Goal: Task Accomplishment & Management: Manage account settings

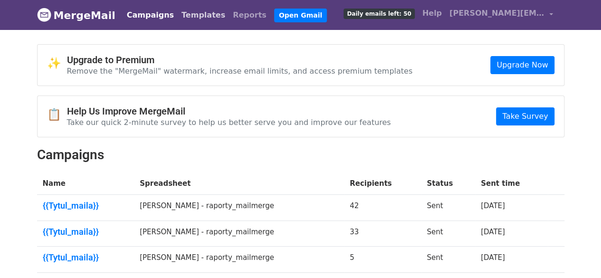
click at [195, 17] on link "Templates" at bounding box center [203, 15] width 51 height 19
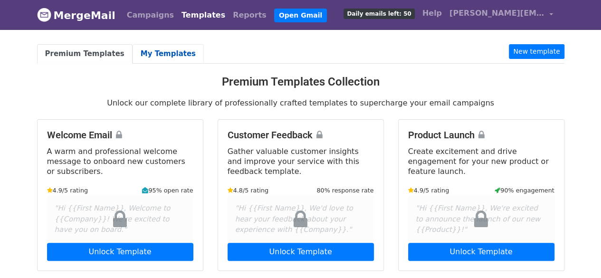
click at [143, 53] on link "My Templates" at bounding box center [168, 53] width 71 height 19
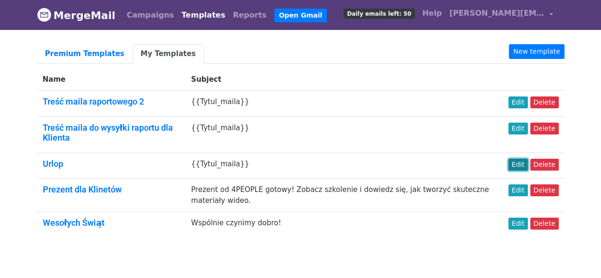
click at [524, 163] on link "Edit" at bounding box center [517, 165] width 19 height 12
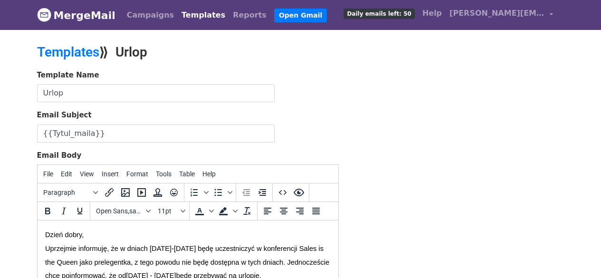
click at [161, 250] on span "Uprzejmie informuję, że w dniach 15-16 maja będę uczestniczyć w konferencji Sal…" at bounding box center [188, 262] width 286 height 35
click at [173, 247] on span "Uprzejmie informuję, że w dniach 15-16 maja będę uczestniczyć w konferencji Sal…" at bounding box center [188, 262] width 286 height 35
click at [190, 249] on span "Uprzejmie informuję, że w dniach 15-25 maja będę uczestniczyć w konferencji Sal…" at bounding box center [188, 262] width 286 height 35
drag, startPoint x: 236, startPoint y: 276, endPoint x: 204, endPoint y: 243, distance: 46.4
click at [204, 243] on p "Uprzejmie informuję, że w dniach 15-25 sierpnia będę uczestniczyć w konferencji…" at bounding box center [187, 262] width 285 height 41
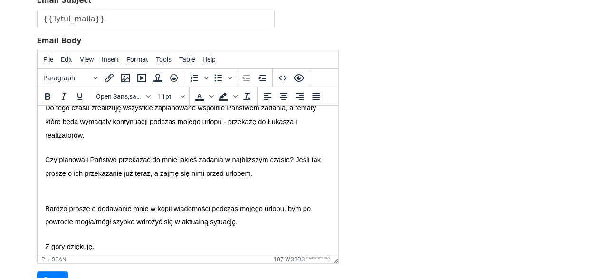
scroll to position [94, 0]
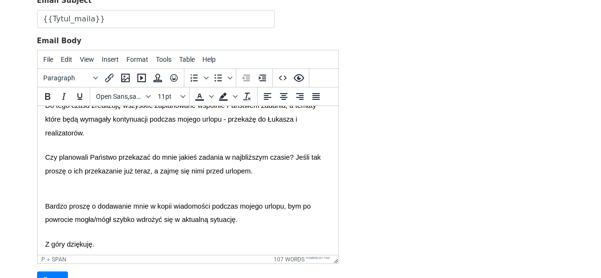
drag, startPoint x: 332, startPoint y: 188, endPoint x: 370, endPoint y: 348, distance: 165.0
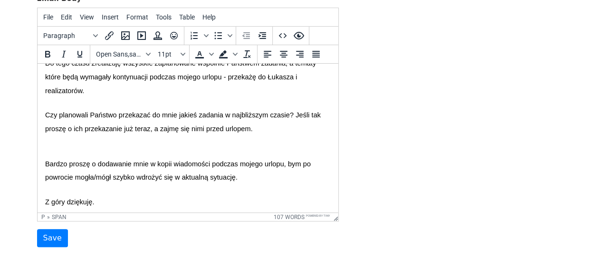
scroll to position [156, 0]
click at [56, 237] on input "Save" at bounding box center [52, 238] width 31 height 18
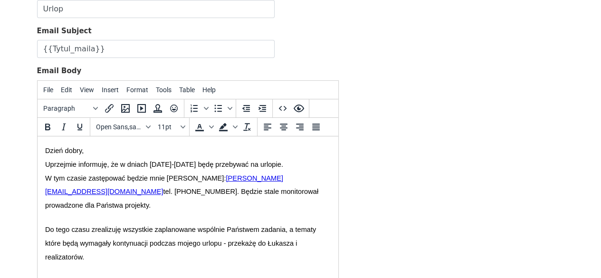
scroll to position [1, 0]
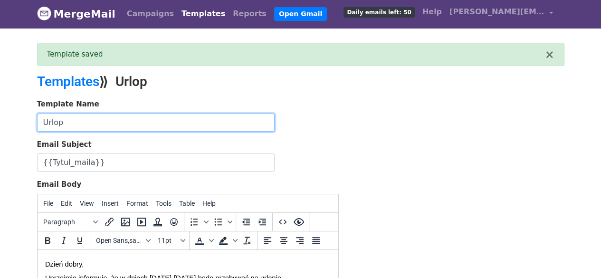
click at [46, 121] on input "Urlop" at bounding box center [155, 123] width 237 height 18
click at [121, 121] on input "Informacja o urlop" at bounding box center [155, 123] width 237 height 18
type input "Informacja o urlopie"
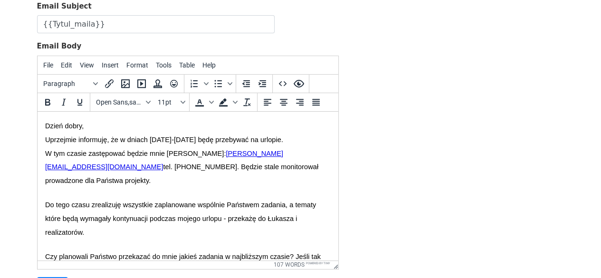
scroll to position [231, 0]
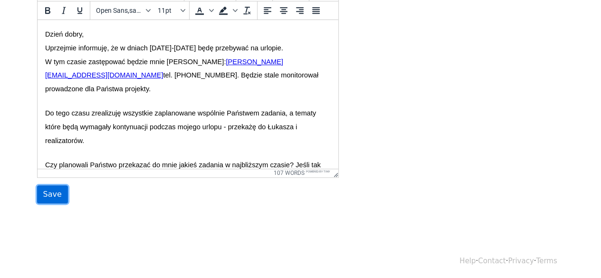
click at [55, 195] on input "Save" at bounding box center [52, 194] width 31 height 18
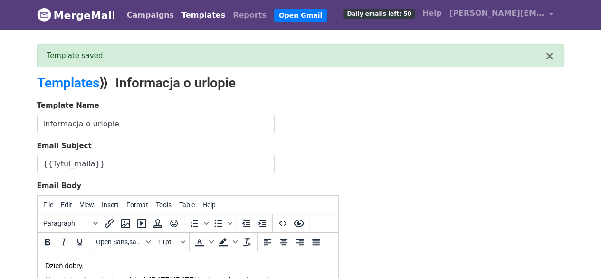
click at [147, 21] on link "Campaigns" at bounding box center [150, 15] width 55 height 19
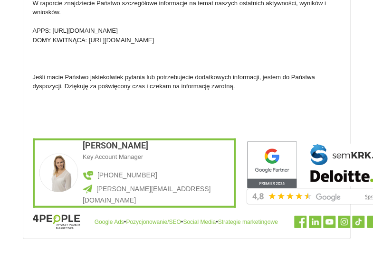
scroll to position [1818, 0]
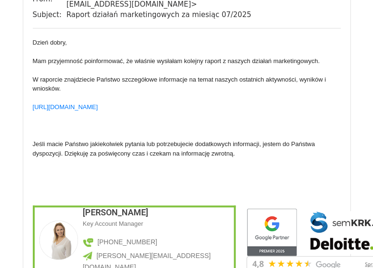
scroll to position [1254, 0]
